Goal: Information Seeking & Learning: Check status

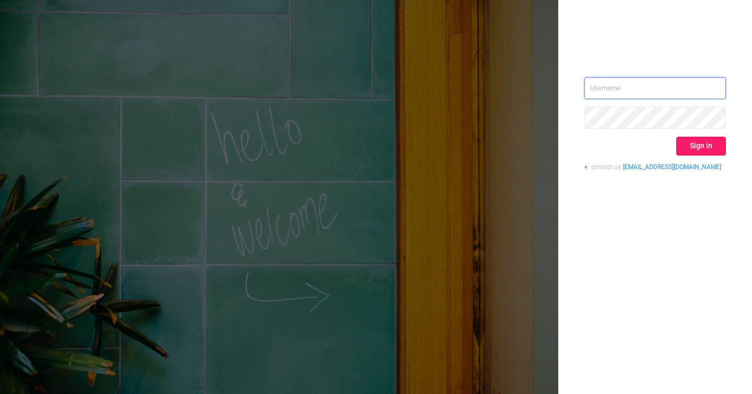
type input "[EMAIL_ADDRESS][DOMAIN_NAME]"
click at [704, 150] on button "Sign in" at bounding box center [701, 146] width 50 height 19
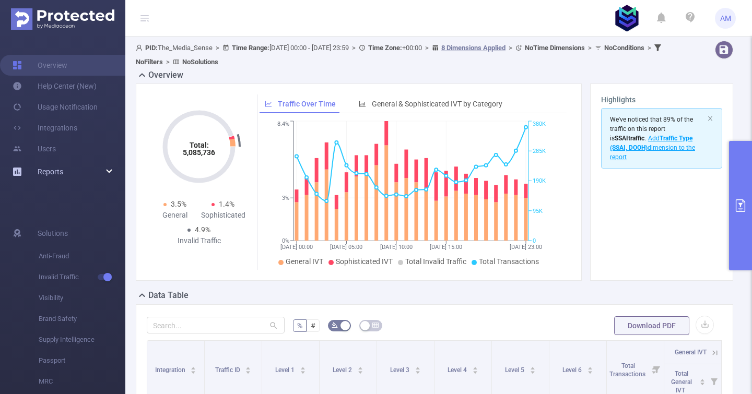
click at [43, 175] on span "Reports" at bounding box center [51, 172] width 26 height 8
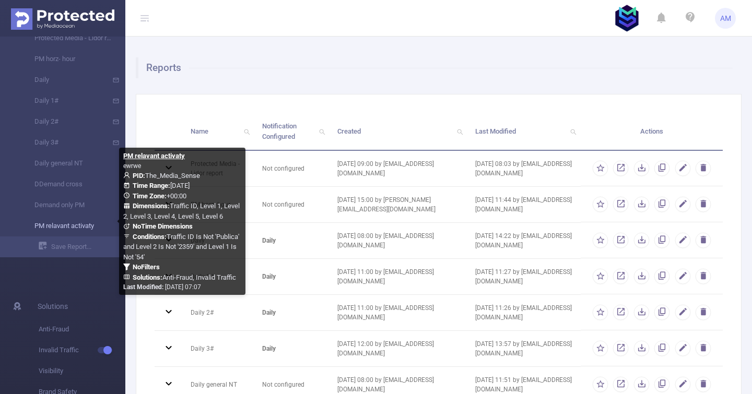
click at [70, 230] on link "PM relavant activaty" at bounding box center [67, 226] width 92 height 21
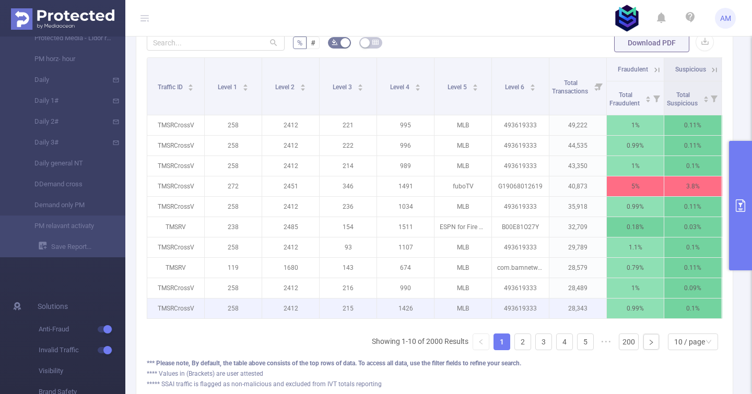
scroll to position [313, 0]
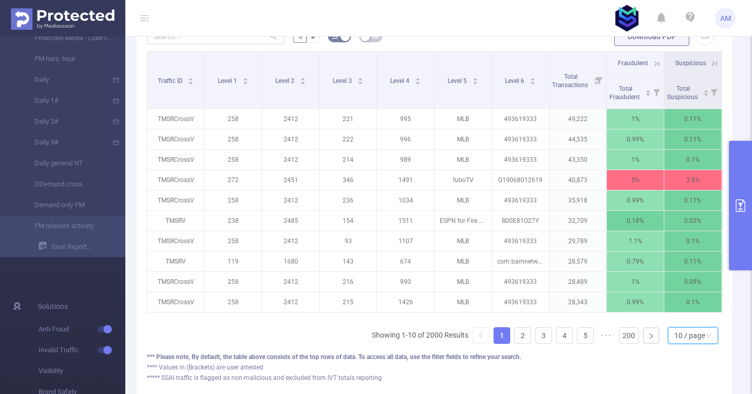
click at [697, 344] on div "10 / page" at bounding box center [693, 335] width 50 height 17
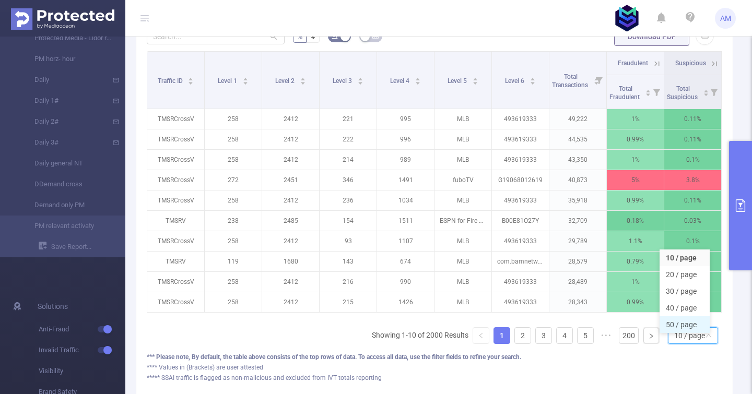
click at [685, 322] on li "50 / page" at bounding box center [685, 324] width 50 height 17
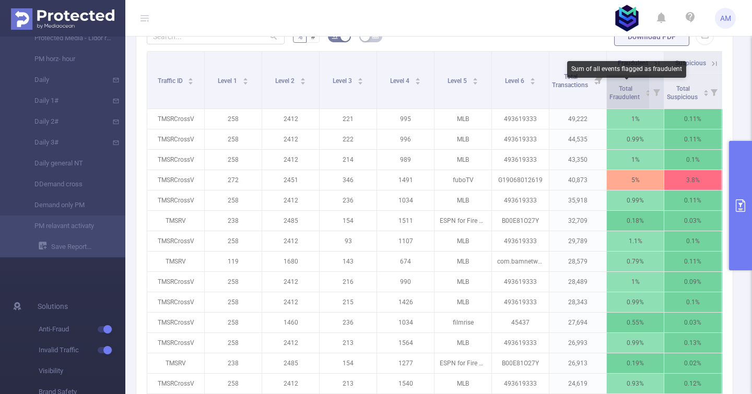
click at [627, 90] on span "Total Fraudulent" at bounding box center [625, 93] width 32 height 16
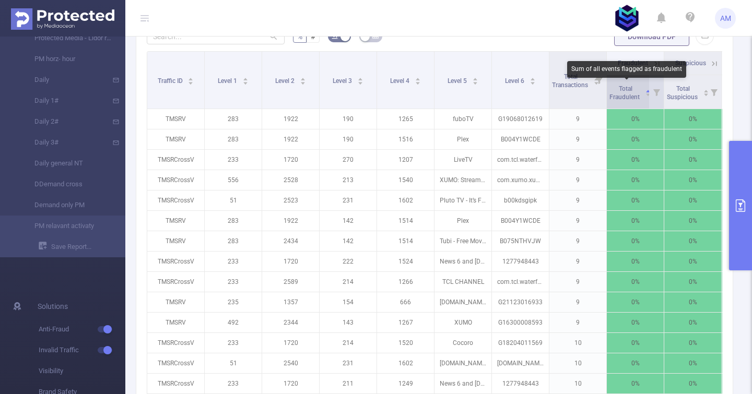
click at [627, 90] on span "Total Fraudulent" at bounding box center [625, 93] width 32 height 16
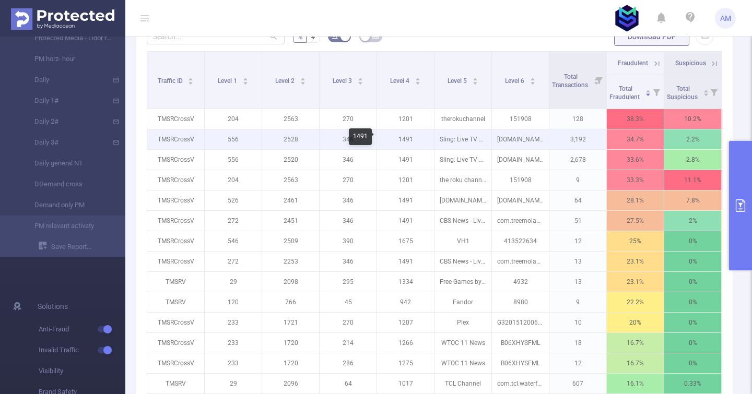
click at [411, 138] on p "1491" at bounding box center [405, 140] width 57 height 20
click at [402, 142] on p "1491" at bounding box center [405, 140] width 57 height 20
copy p "1491"
